Goal: Information Seeking & Learning: Get advice/opinions

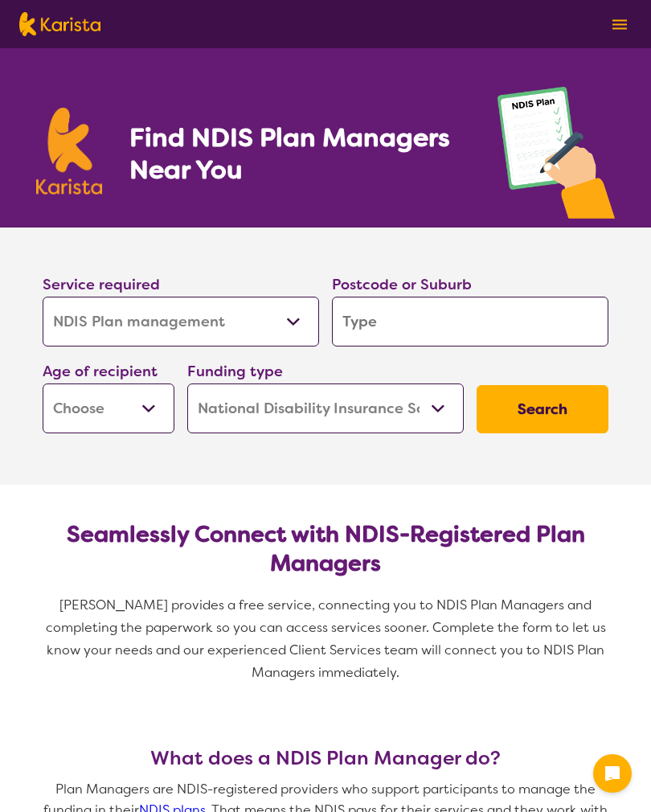
select select "NDIS Plan management"
select select "NDIS"
select select "NDIS Plan management"
select select "NDIS"
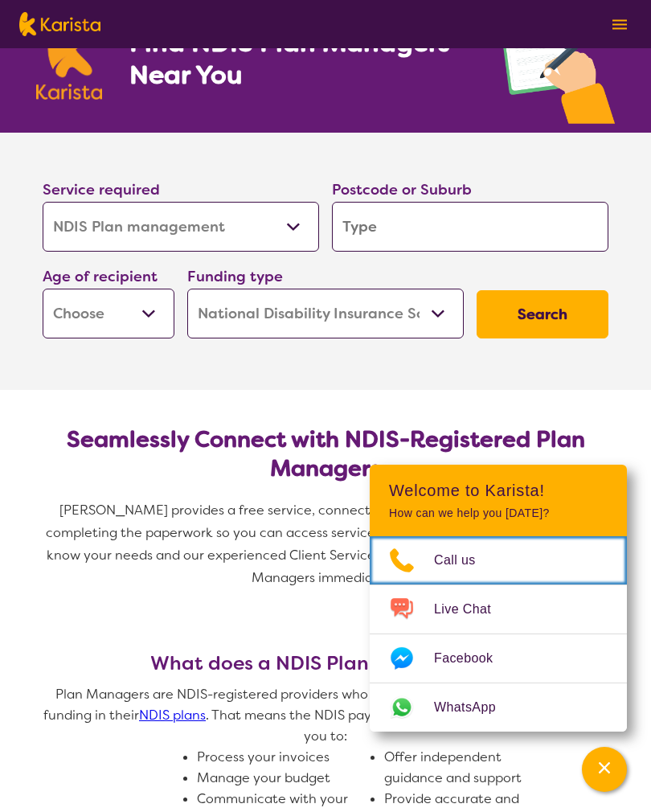
scroll to position [92, 0]
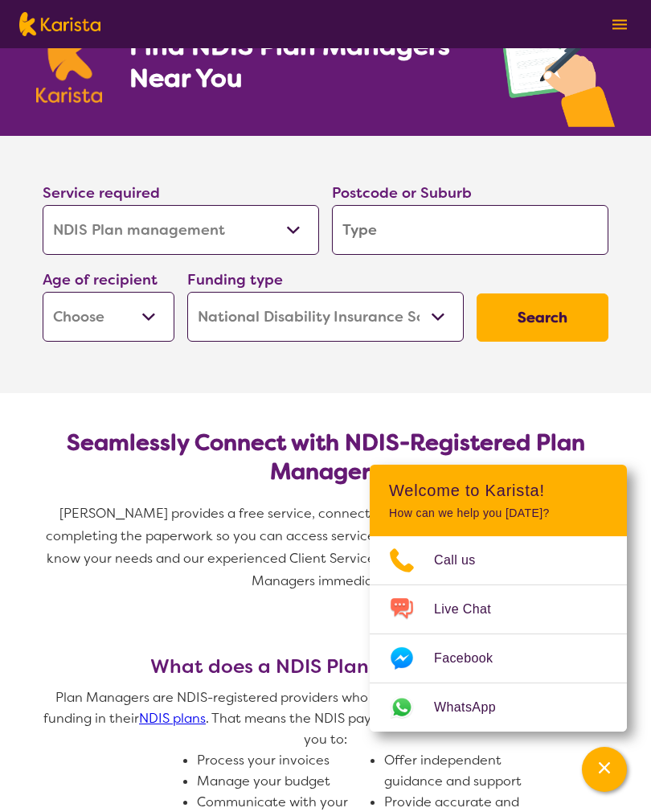
click at [404, 240] on input "search" at bounding box center [470, 230] width 276 height 50
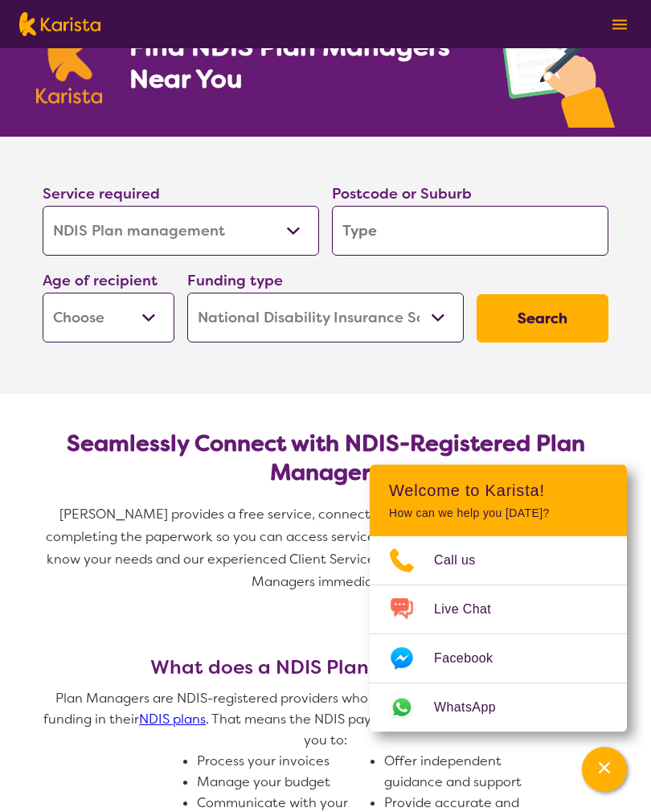
type input "2"
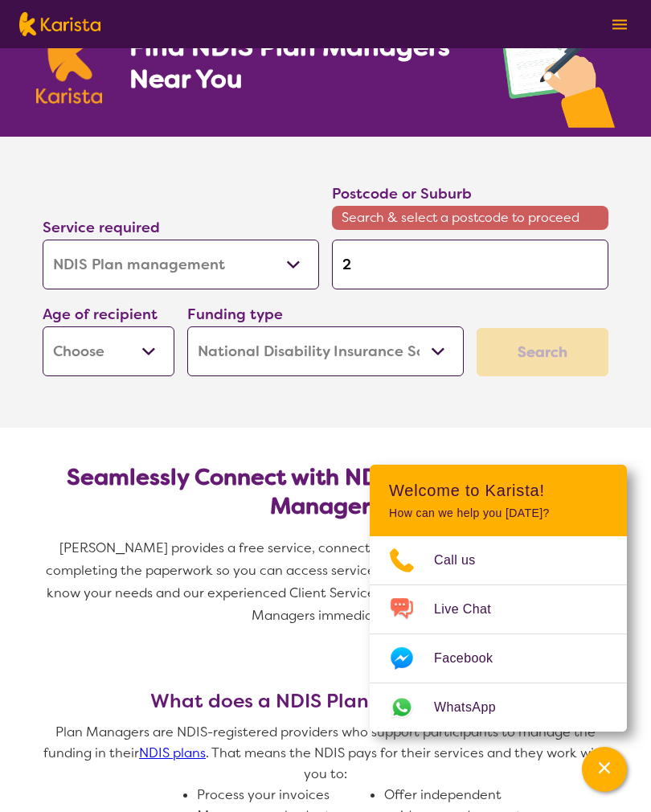
type input "2"
type input "21"
type input "215"
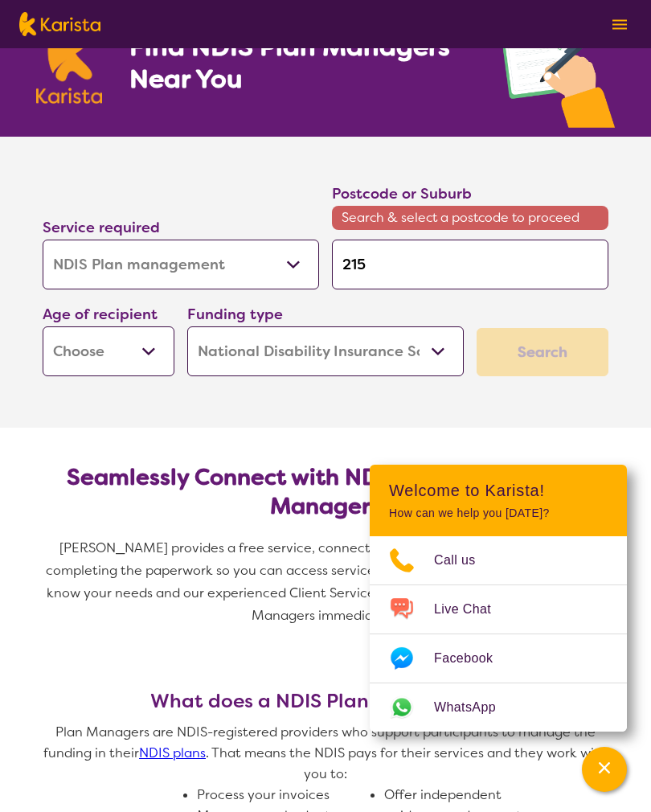
type input "2158"
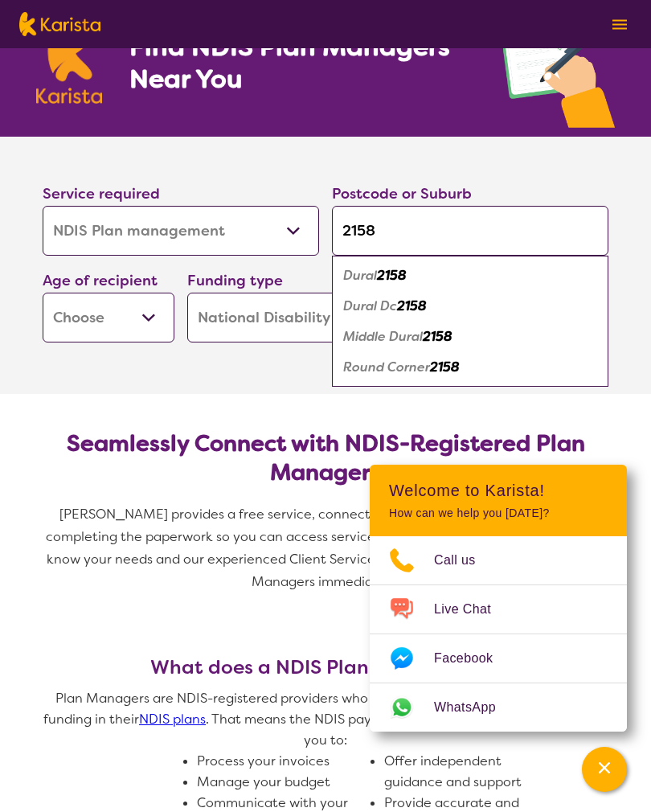
type input "2158"
click at [407, 272] on em "2158" at bounding box center [392, 275] width 30 height 17
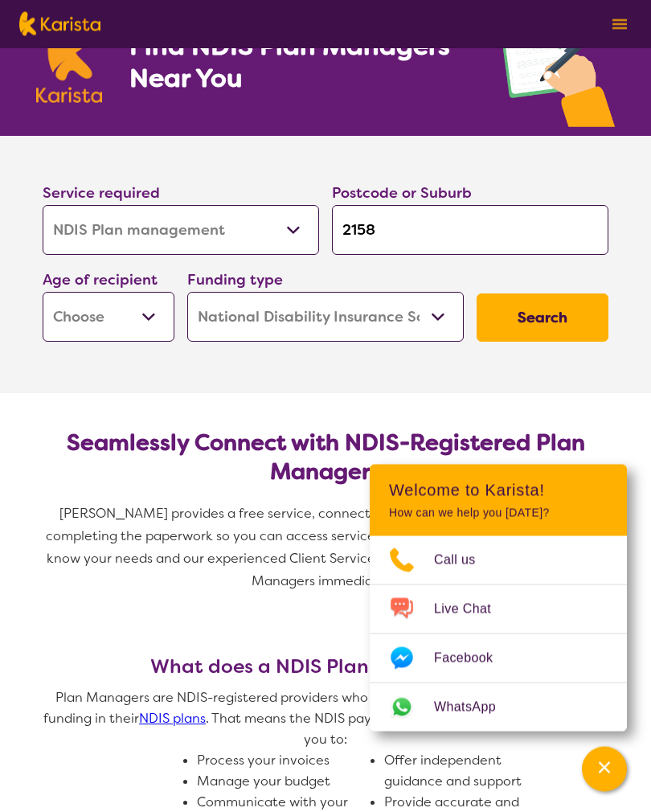
click at [130, 332] on select "Early Childhood - 0 to 9 Child - 10 to 11 Adolescent - 12 to 17 Adult - 18 to 6…" at bounding box center [109, 318] width 132 height 50
select select "AD"
click at [553, 311] on button "Search" at bounding box center [543, 317] width 132 height 48
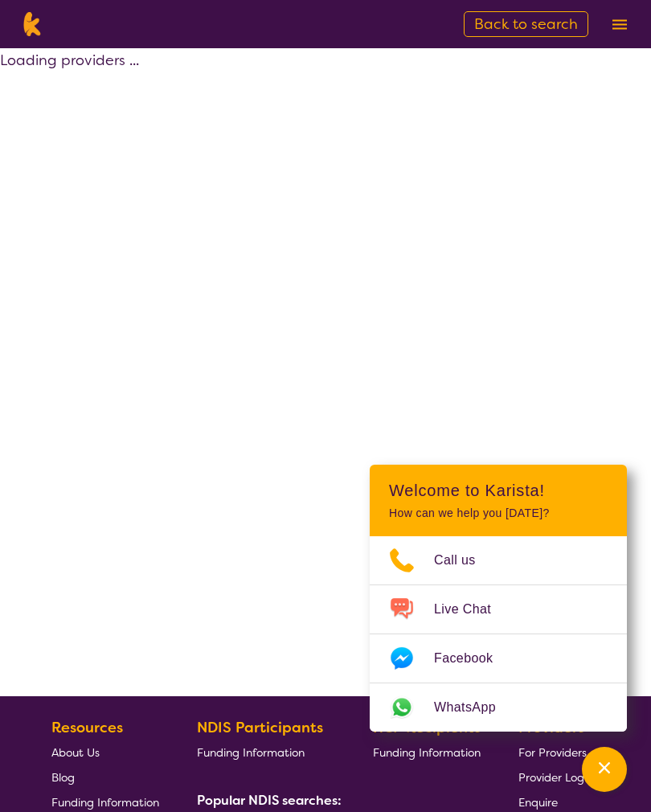
select select "by_score"
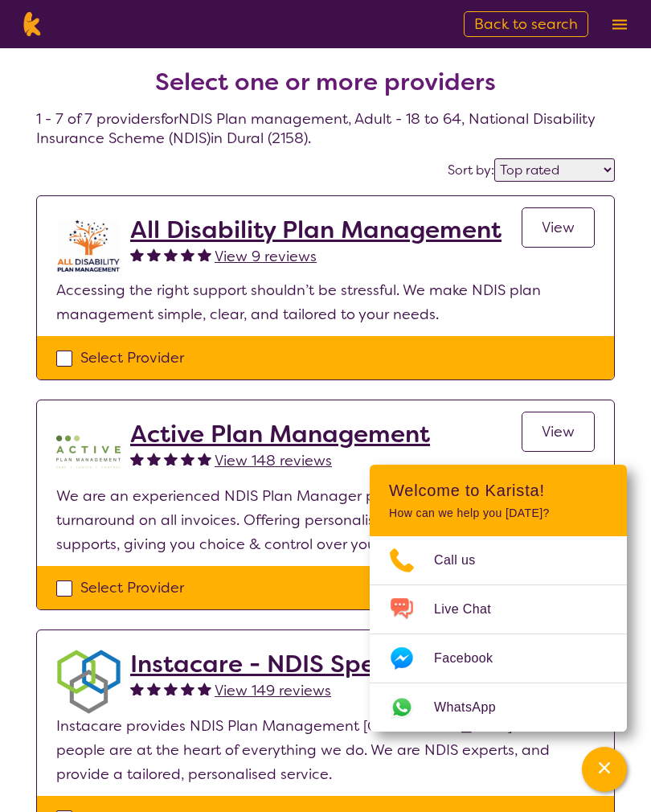
click at [565, 233] on span "View" at bounding box center [558, 227] width 33 height 19
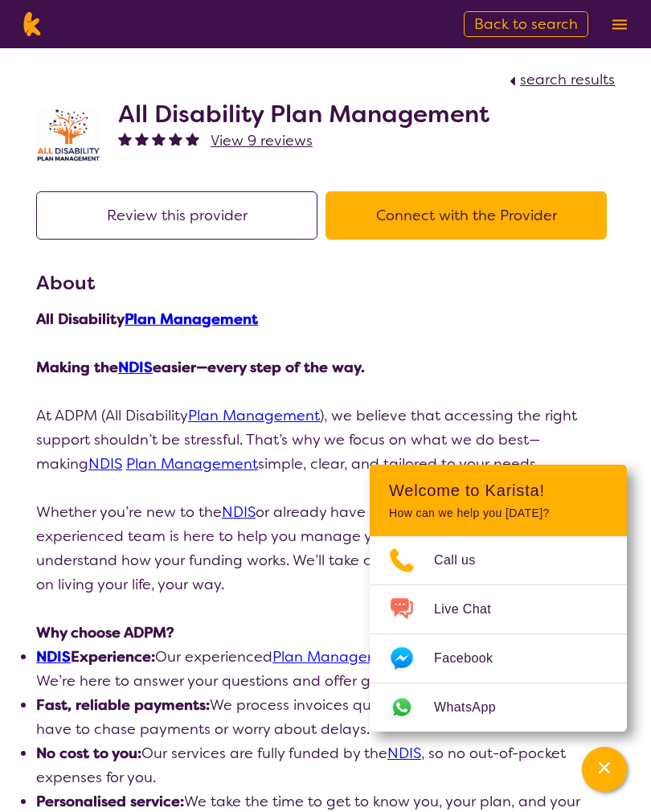
click at [51, 143] on img at bounding box center [68, 135] width 64 height 63
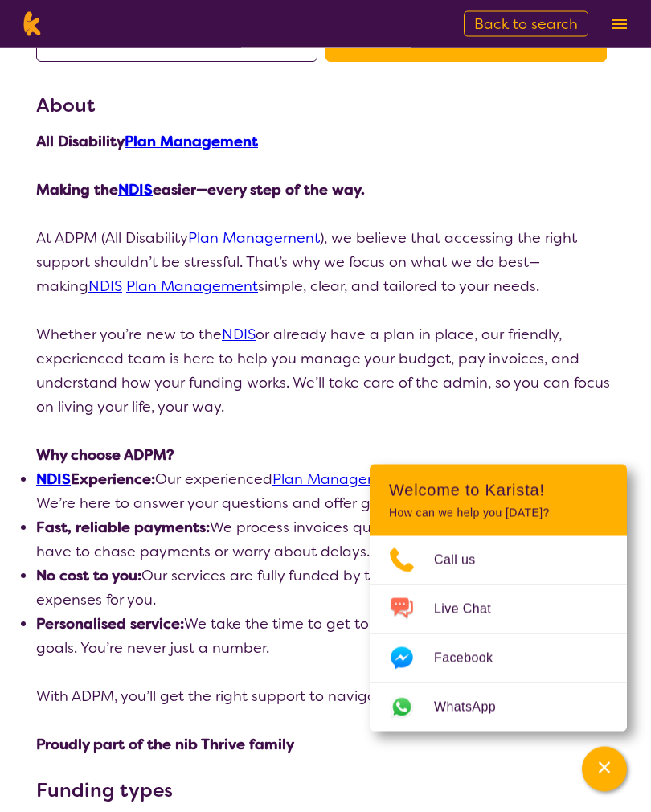
scroll to position [172, 0]
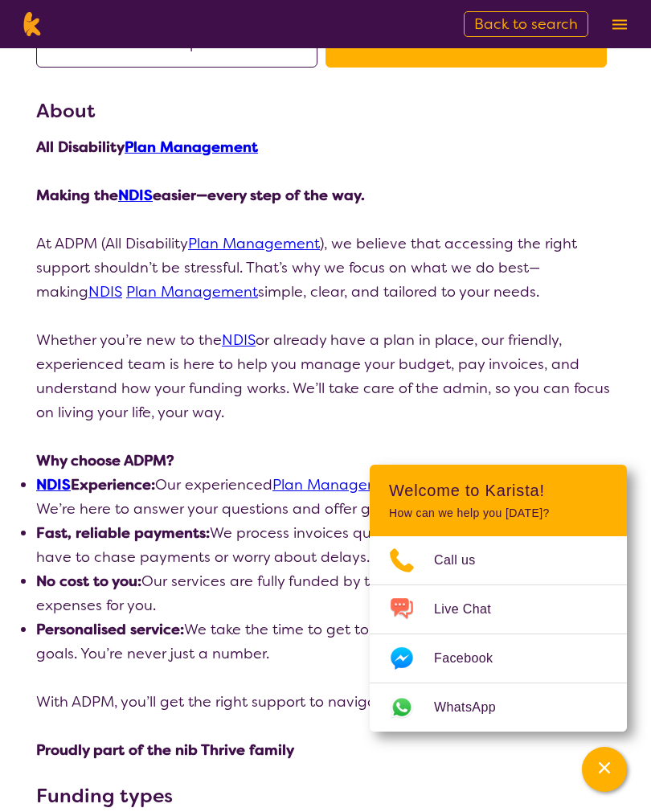
click at [262, 243] on link "Plan Management" at bounding box center [254, 243] width 132 height 19
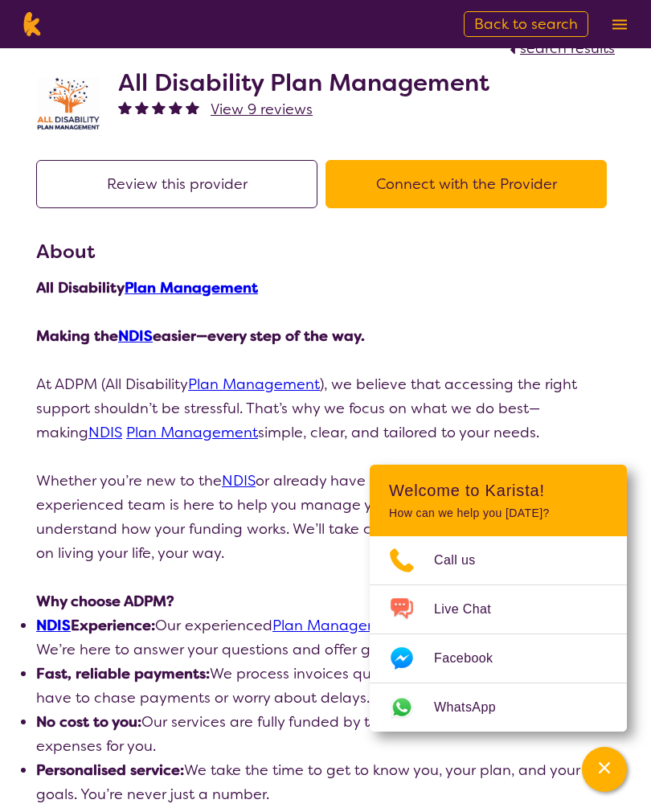
scroll to position [0, 0]
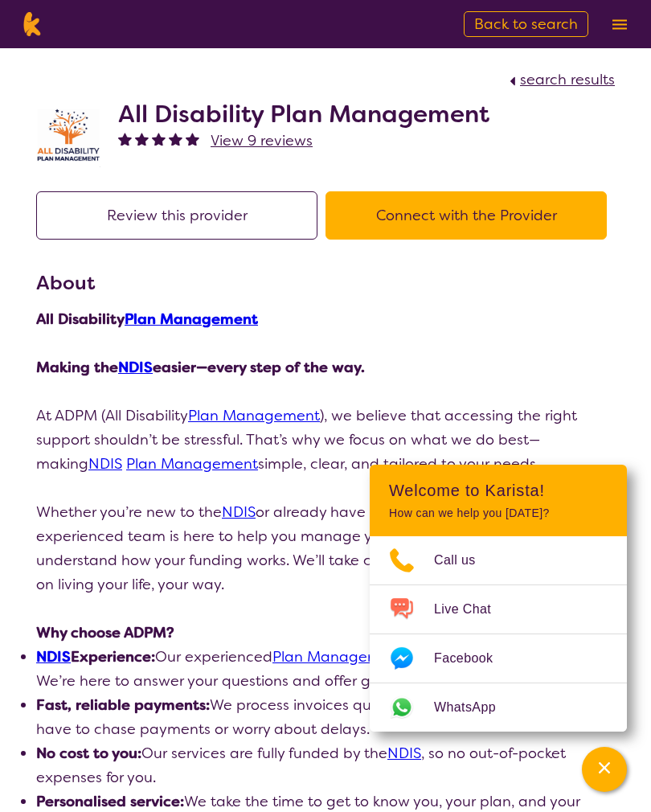
click at [518, 225] on button "Connect with the Provider" at bounding box center [466, 215] width 281 height 48
select select "by_score"
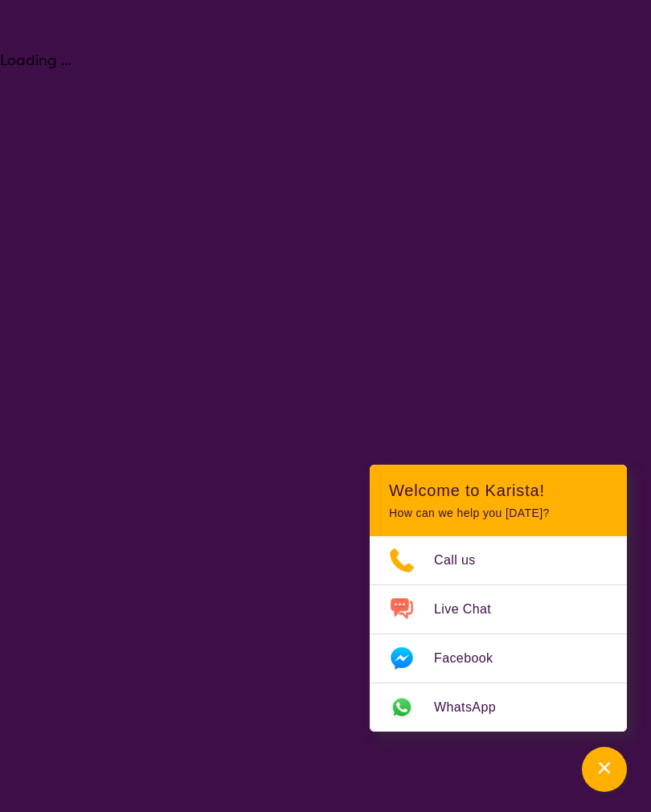
select select "NDIS Plan management"
select select "AD"
select select "NDIS"
select select "NDIS Plan management"
select select "AD"
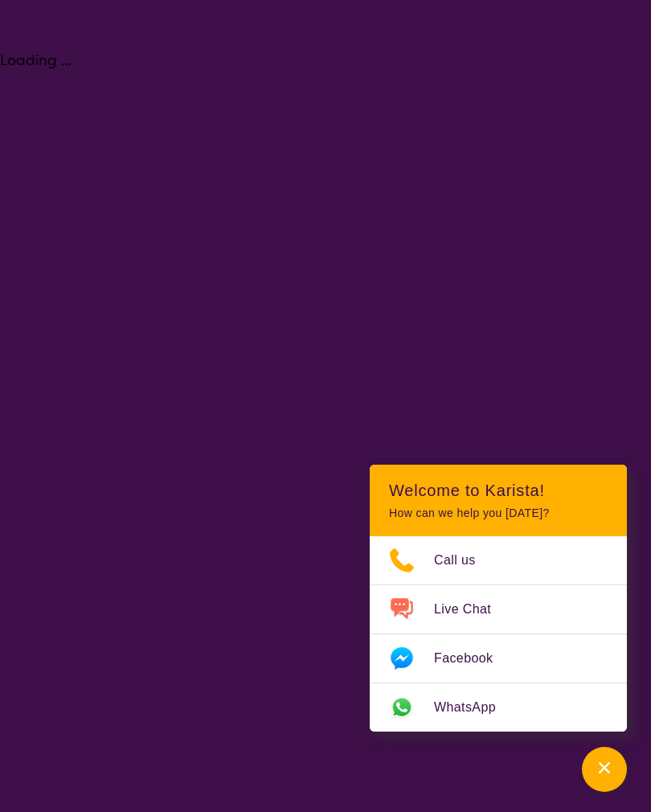
select select "NDIS"
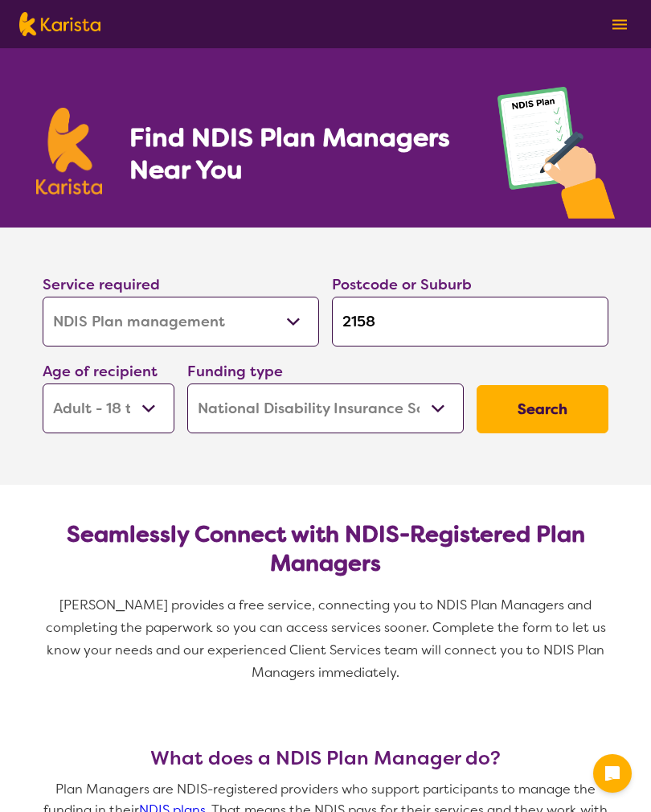
select select "NDIS Plan management"
select select "AD"
select select "NDIS"
select select "NDIS Plan management"
select select "AD"
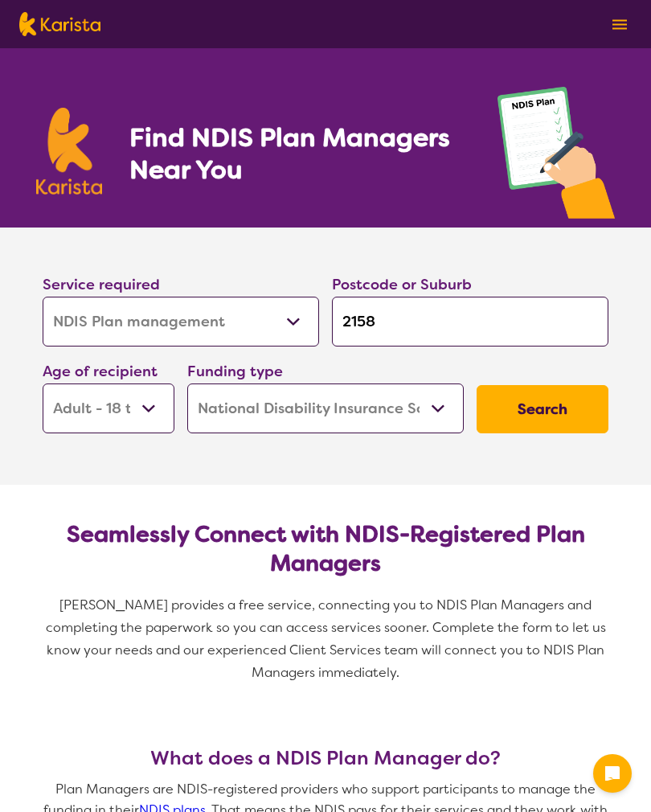
select select "NDIS"
